Goal: Task Accomplishment & Management: Manage account settings

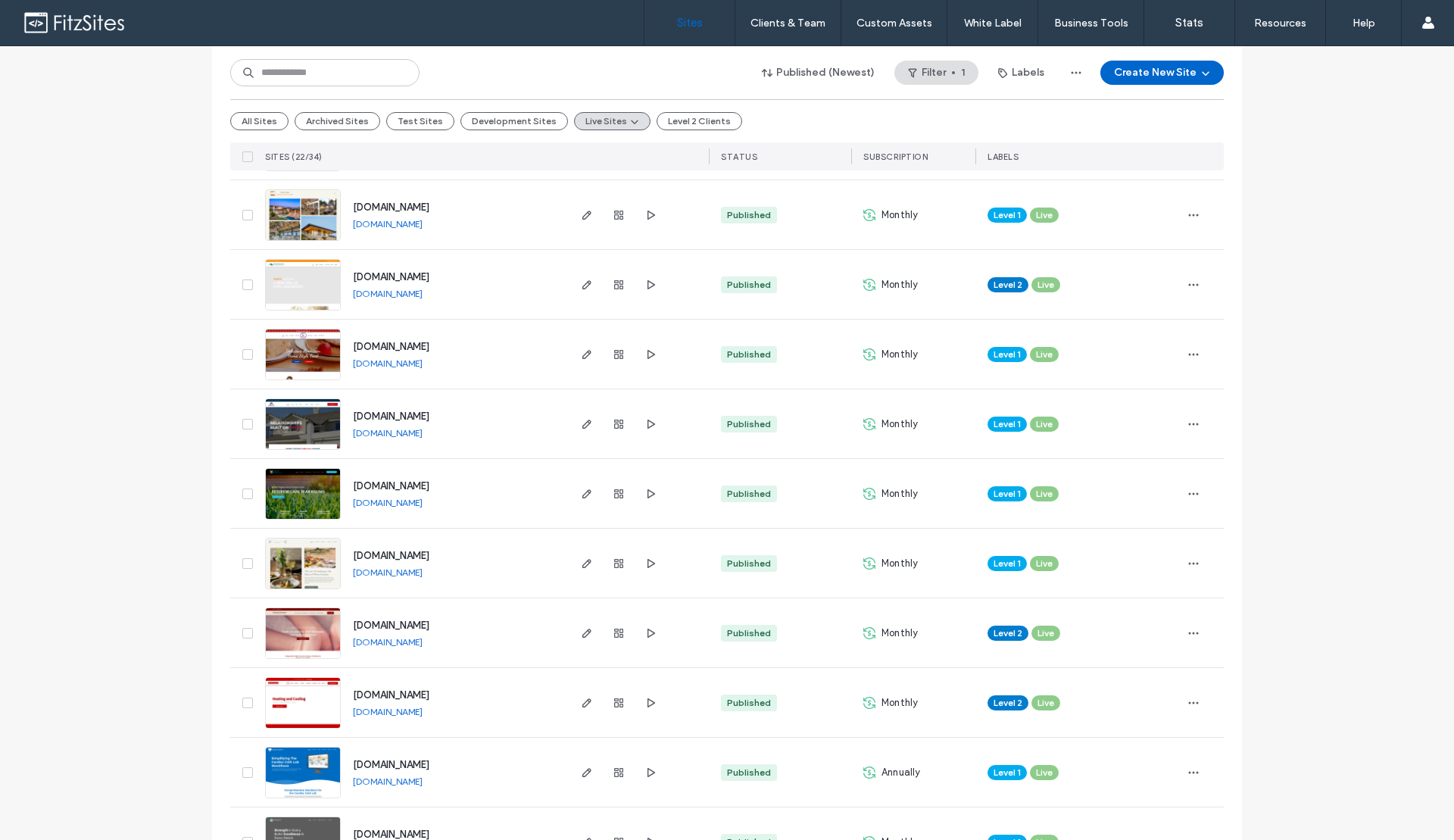
scroll to position [348, 0]
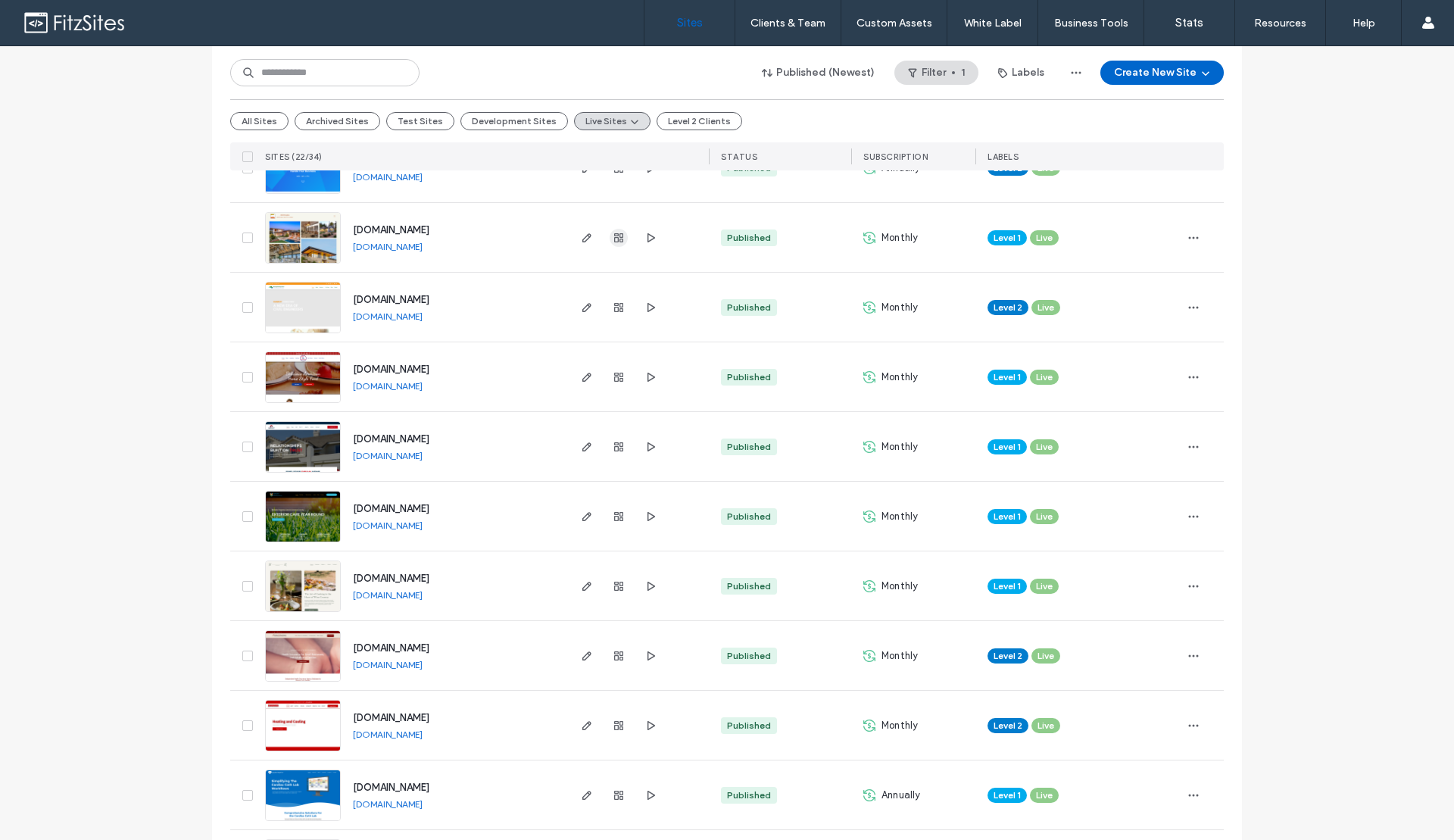
click at [613, 240] on icon "button" at bounding box center [619, 238] width 12 height 12
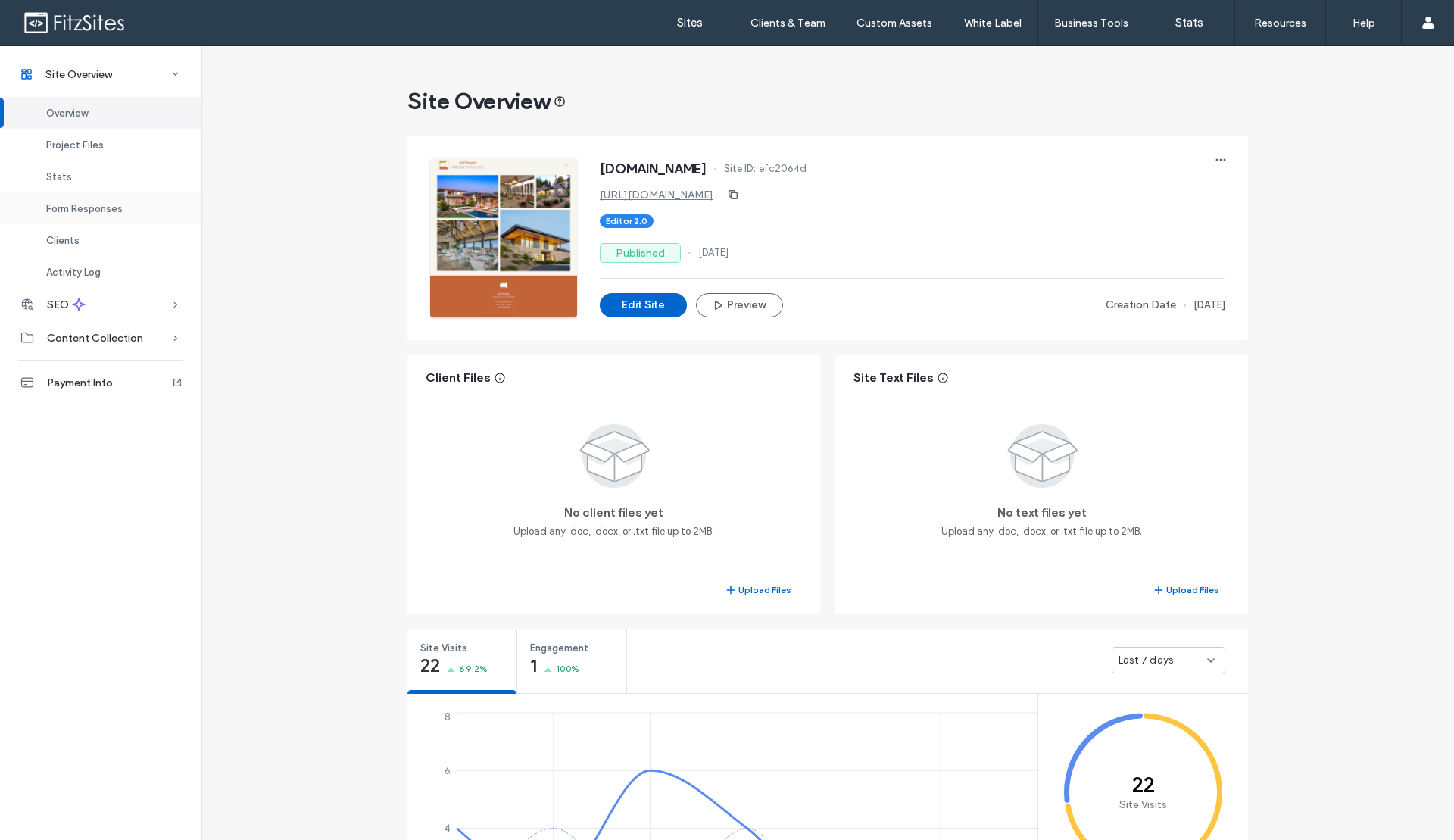
click at [133, 208] on div "Form Responses" at bounding box center [100, 208] width 202 height 32
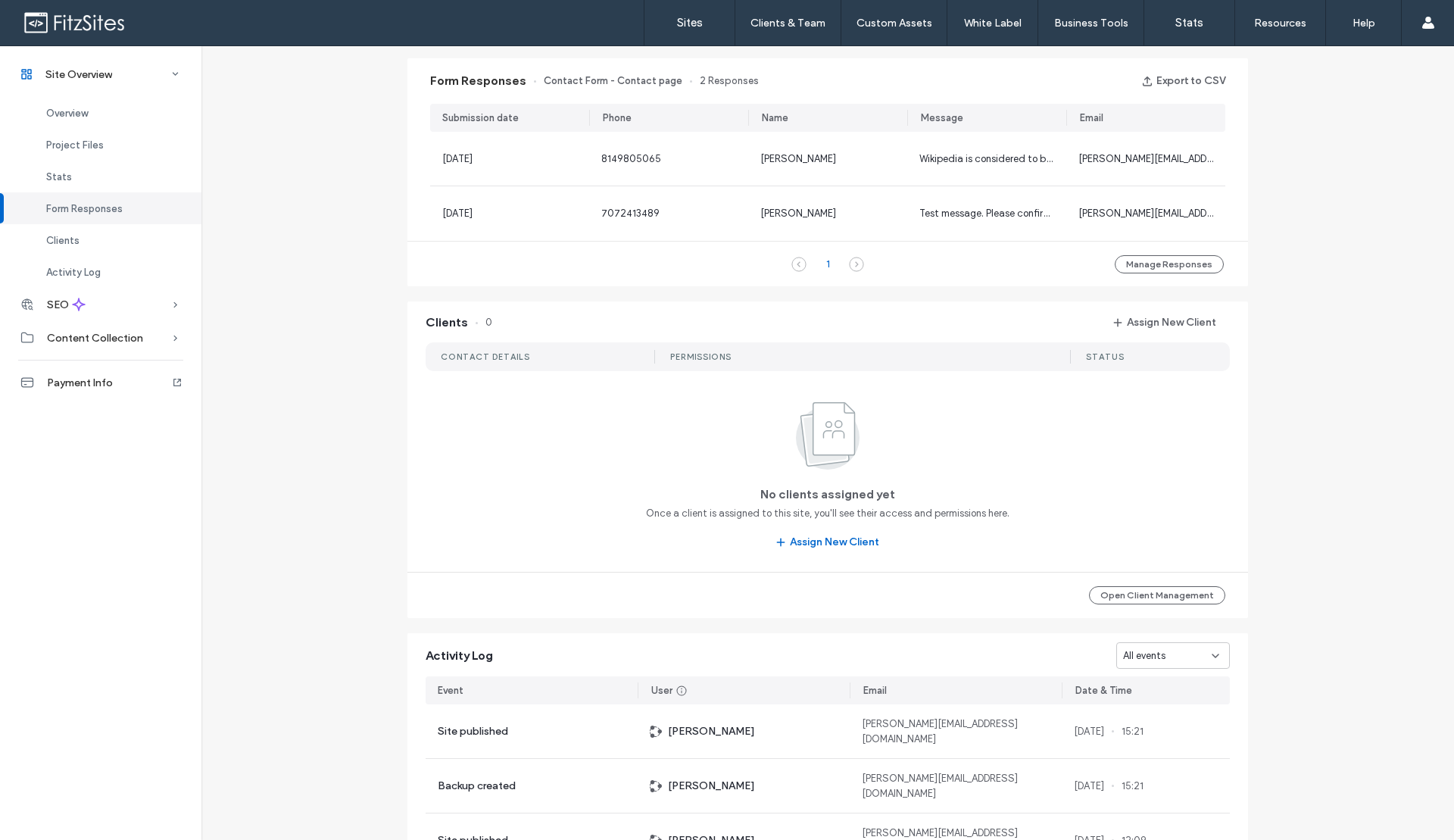
scroll to position [982, 0]
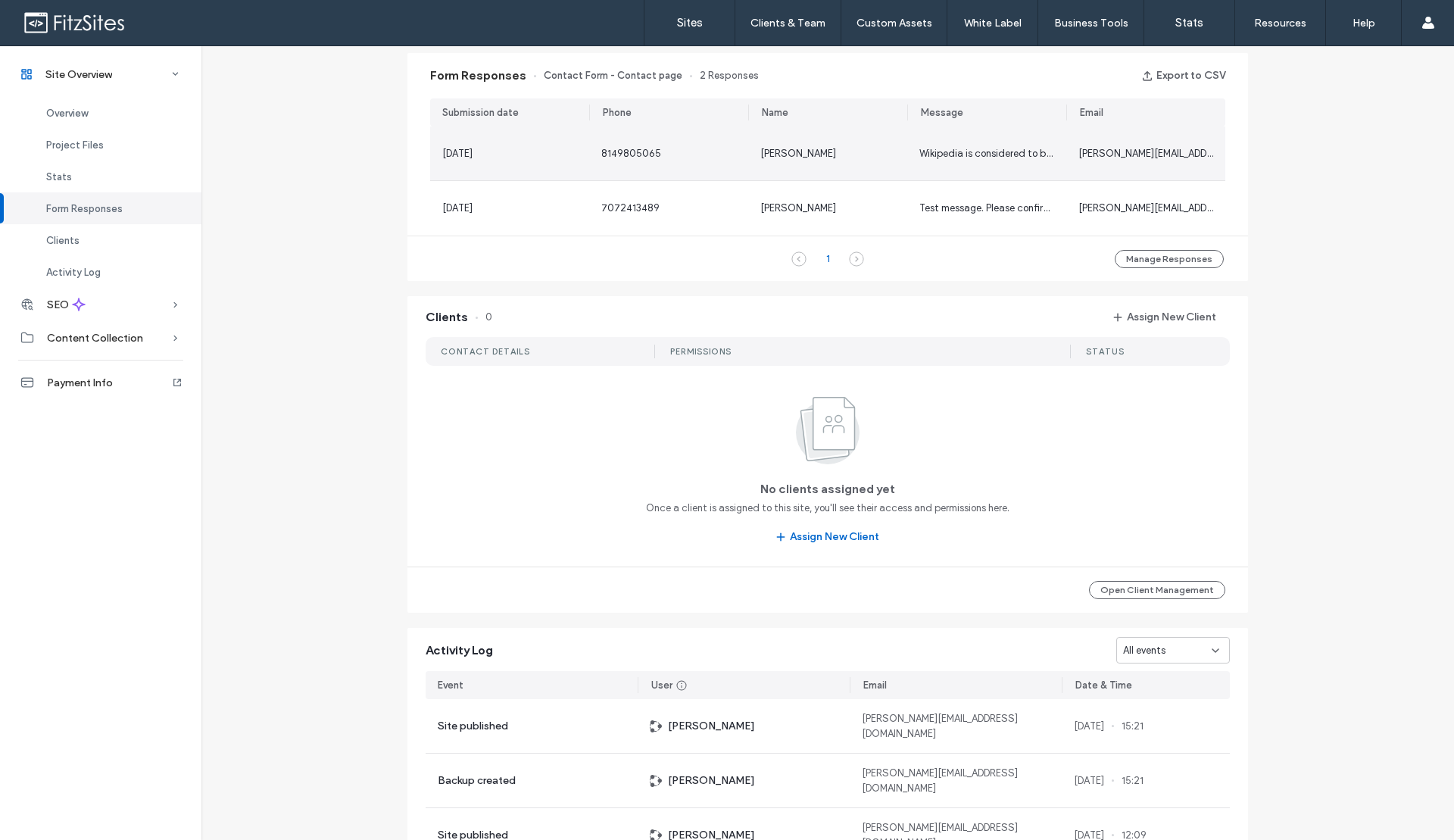
click at [849, 159] on div "[PERSON_NAME]" at bounding box center [827, 153] width 135 height 15
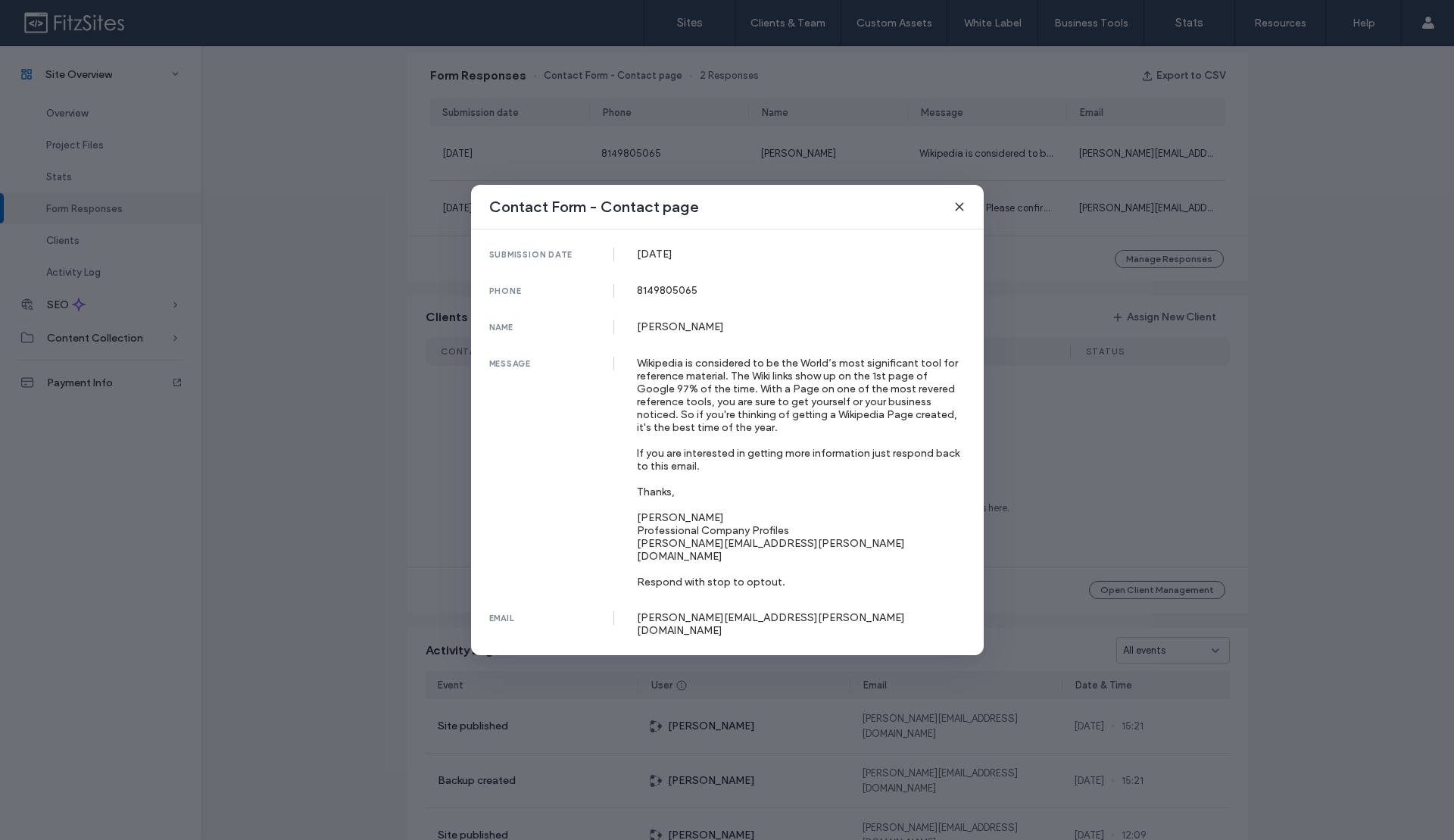
click at [960, 213] on icon at bounding box center [960, 207] width 12 height 12
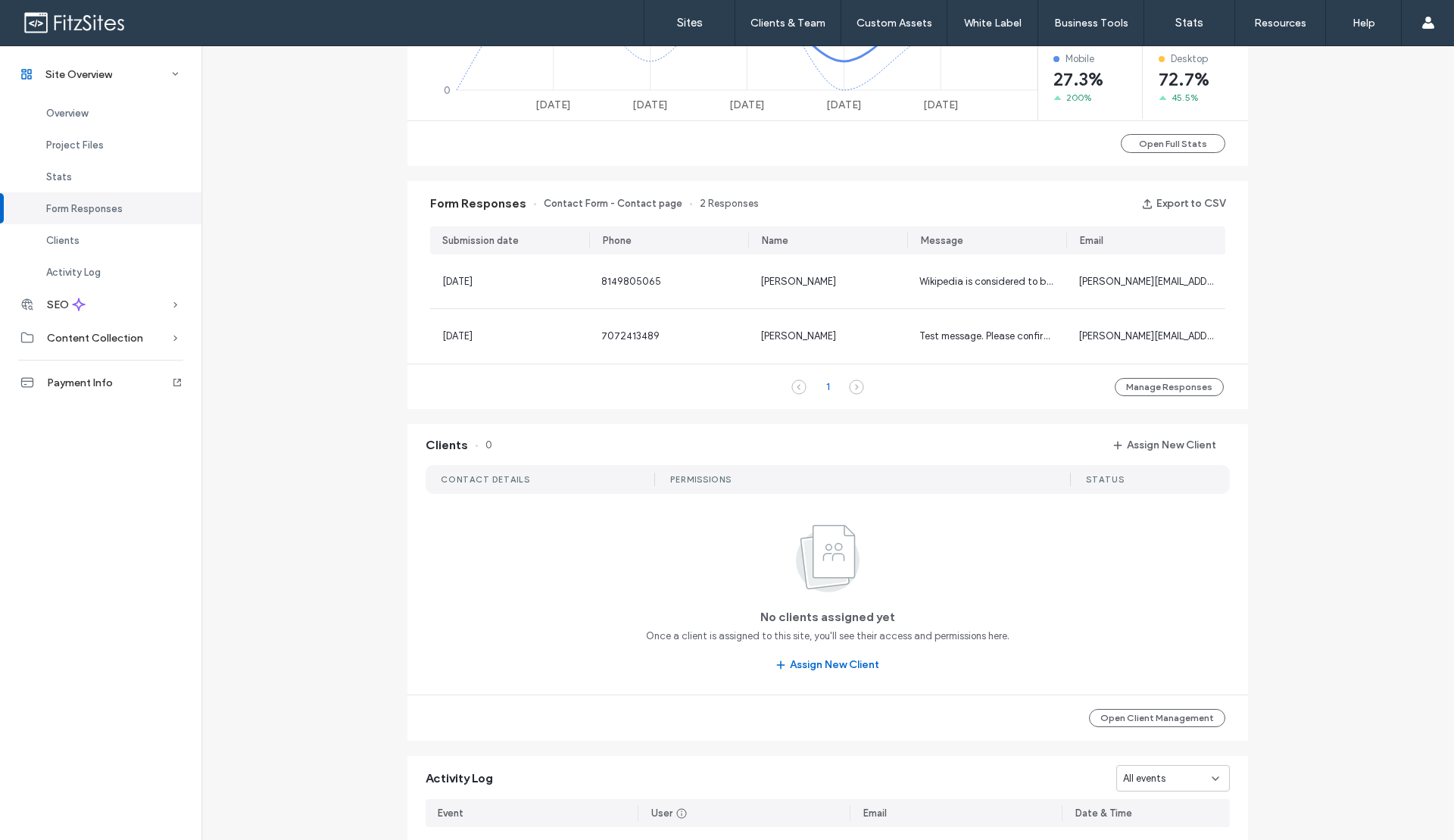
scroll to position [851, 0]
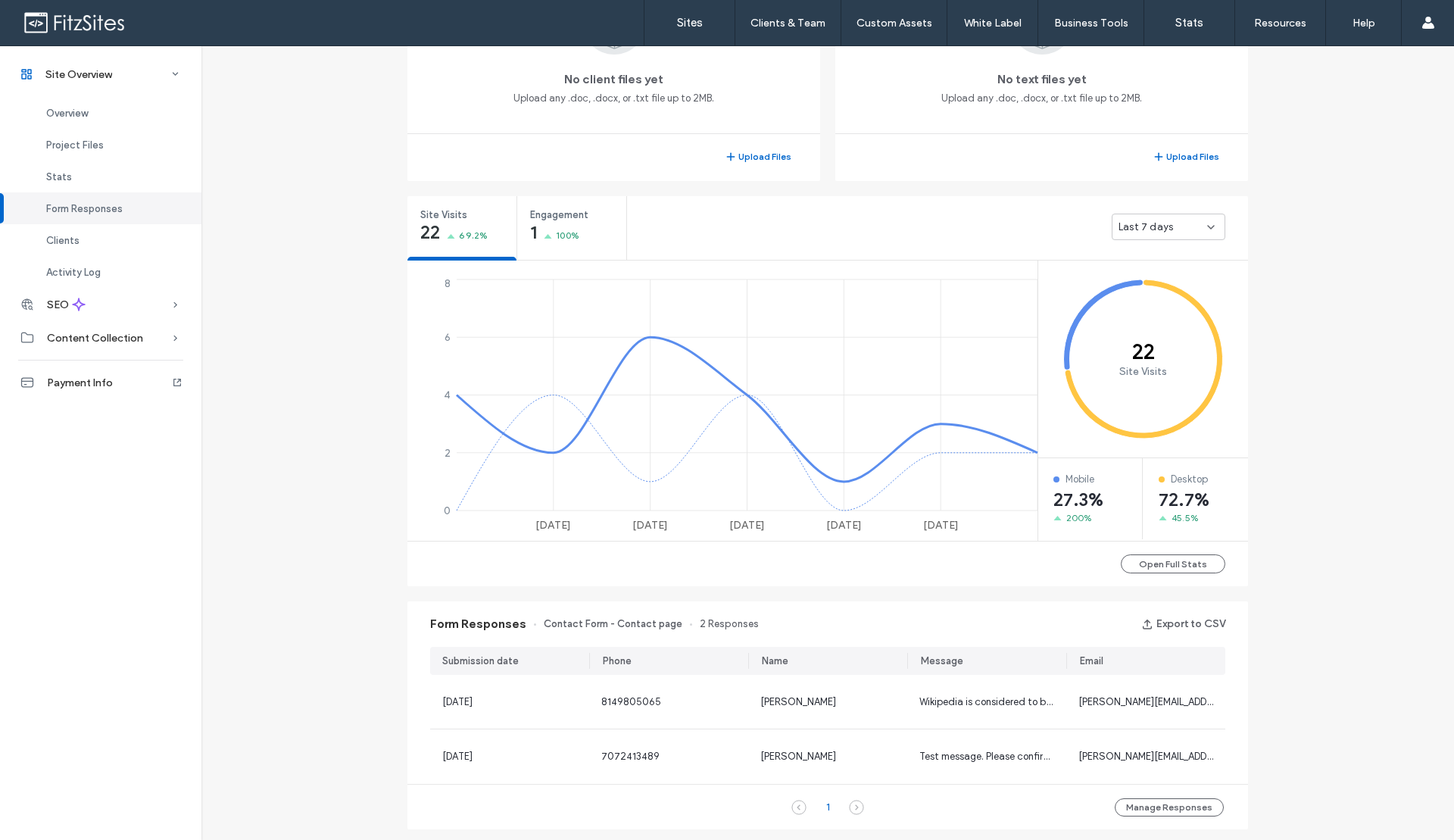
scroll to position [92, 0]
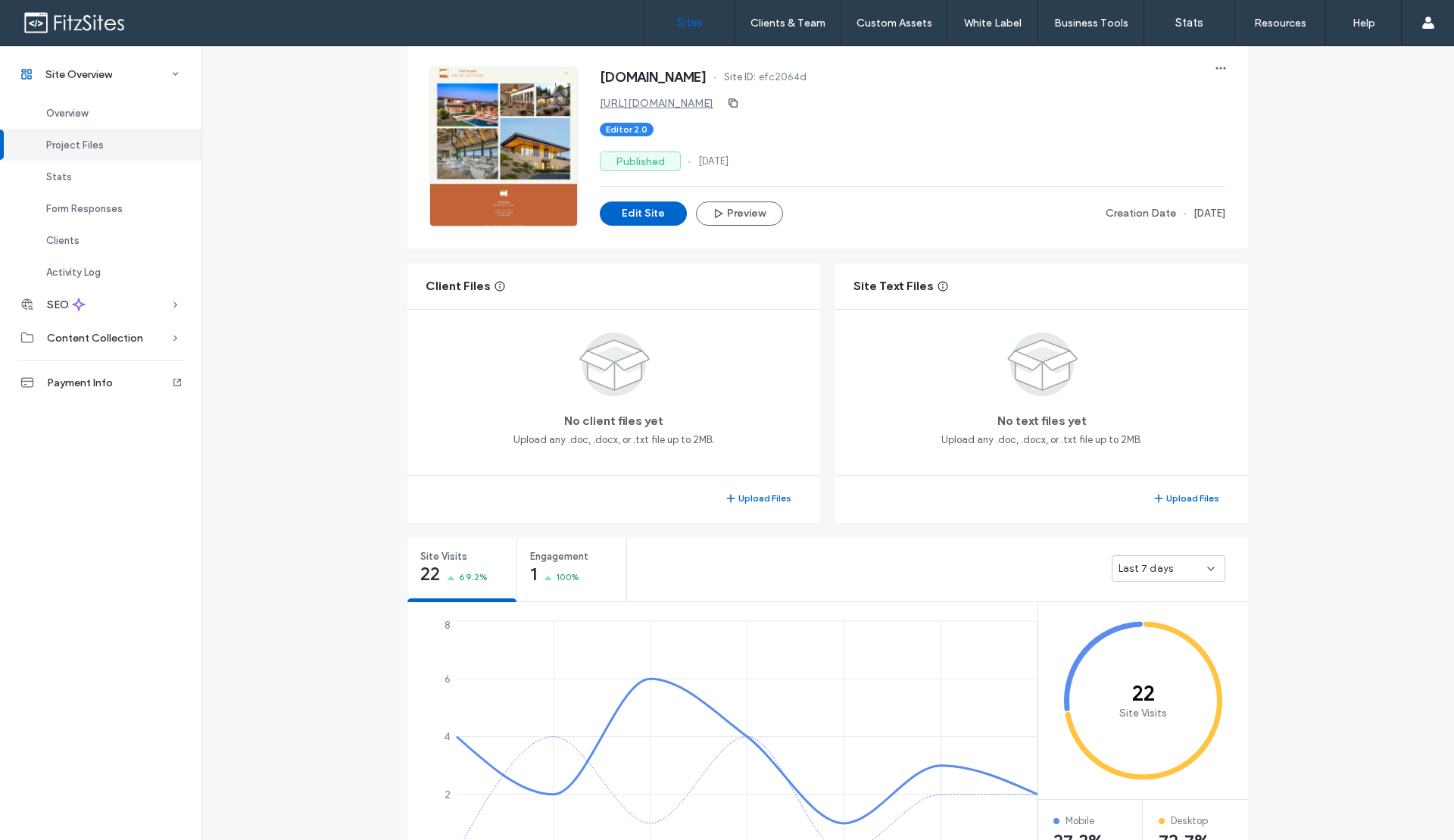
click at [697, 29] on label "Sites" at bounding box center [690, 22] width 26 height 13
